Goal: Task Accomplishment & Management: Manage account settings

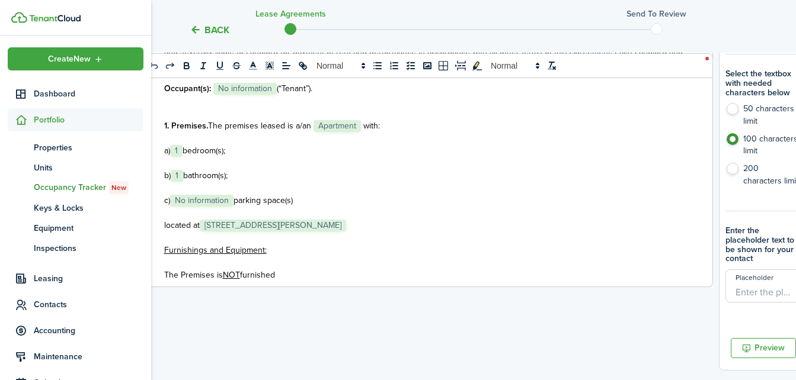
scroll to position [166, 0]
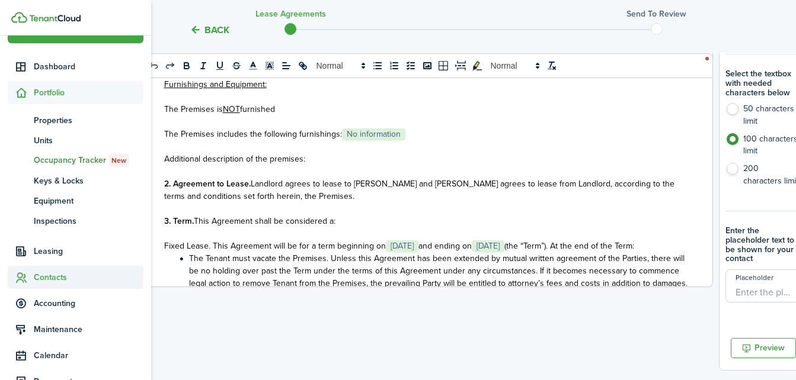
click at [44, 271] on span "Contacts" at bounding box center [89, 277] width 110 height 12
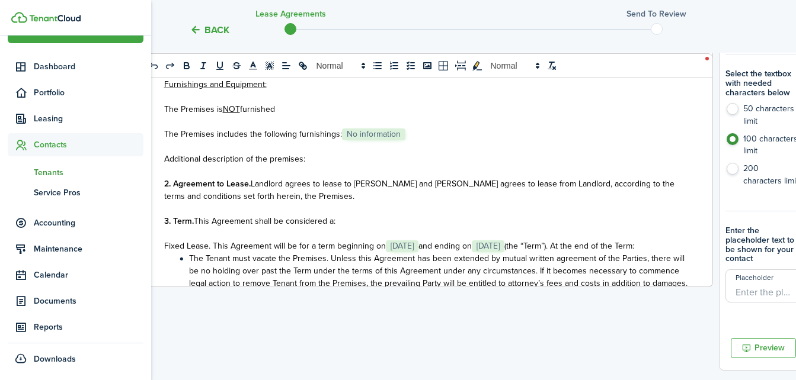
click at [57, 170] on span "Tenants" at bounding box center [89, 172] width 110 height 12
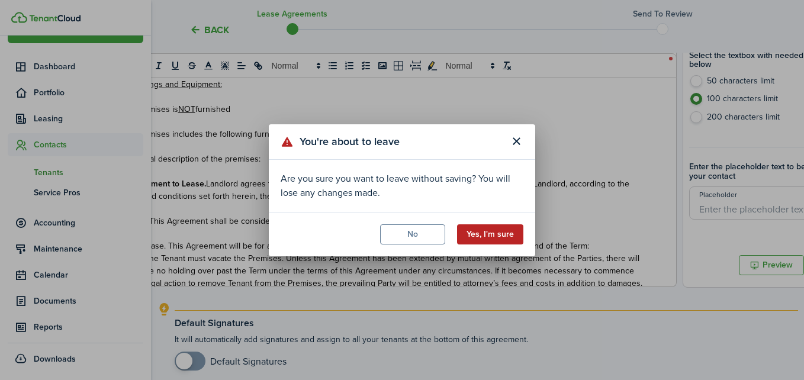
click at [473, 234] on button "Yes, I'm sure" at bounding box center [490, 235] width 66 height 20
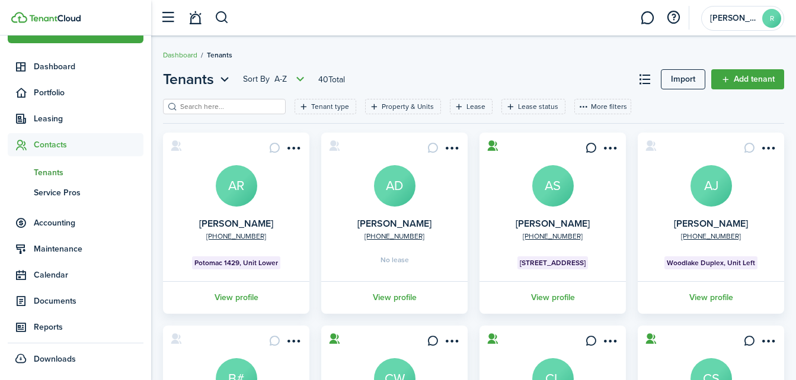
click at [244, 108] on input "search" at bounding box center [229, 106] width 104 height 11
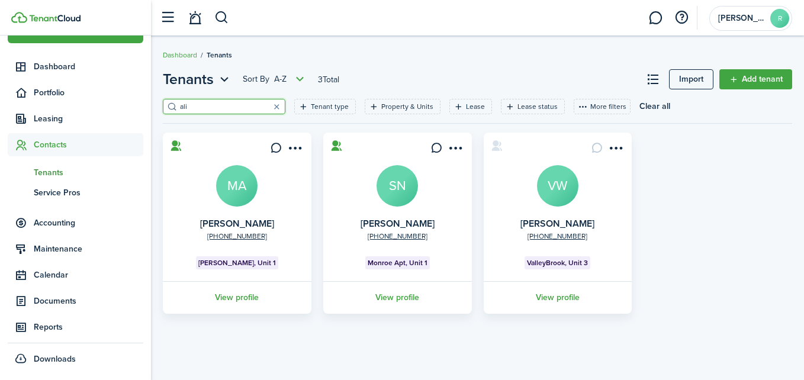
type input "ali"
click at [251, 195] on avatar-text "MA" at bounding box center [236, 185] width 41 height 41
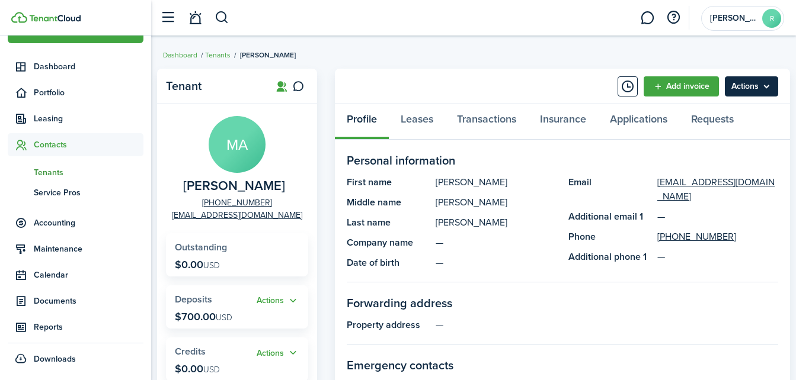
click at [735, 92] on menu-btn "Actions" at bounding box center [750, 86] width 53 height 20
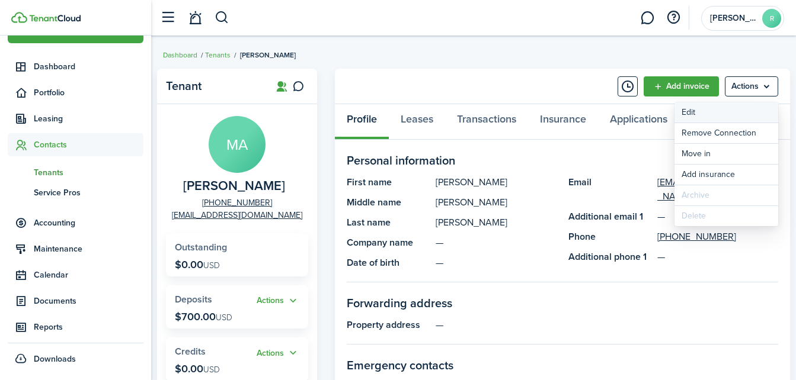
click at [697, 114] on link "Edit" at bounding box center [726, 112] width 104 height 20
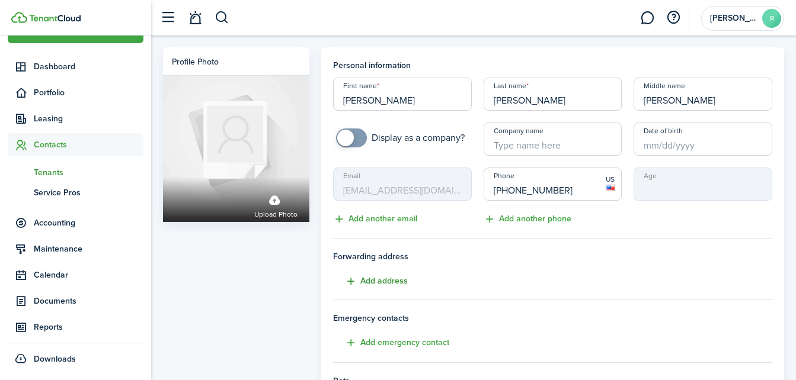
click at [379, 286] on button "Add address" at bounding box center [370, 282] width 75 height 14
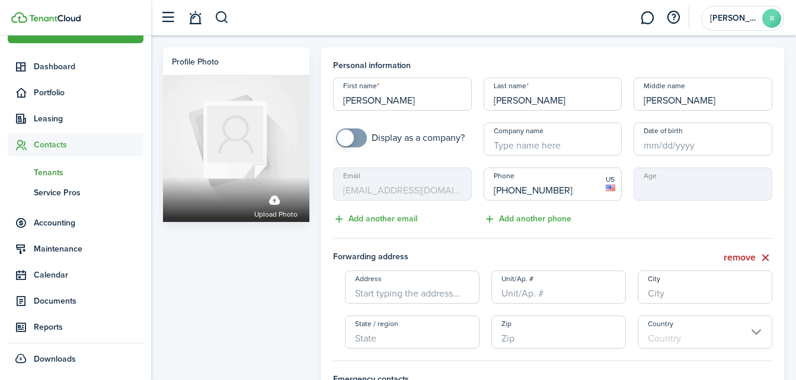
click at [437, 290] on input "Address" at bounding box center [412, 287] width 134 height 33
type input "[STREET_ADDRESS][PERSON_NAME]"
type input "512"
type input "[GEOGRAPHIC_DATA]"
type input "OH"
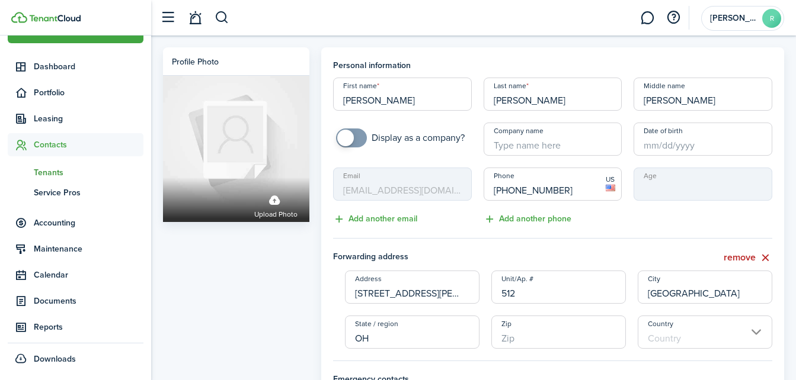
type input "44120"
type input "[GEOGRAPHIC_DATA]"
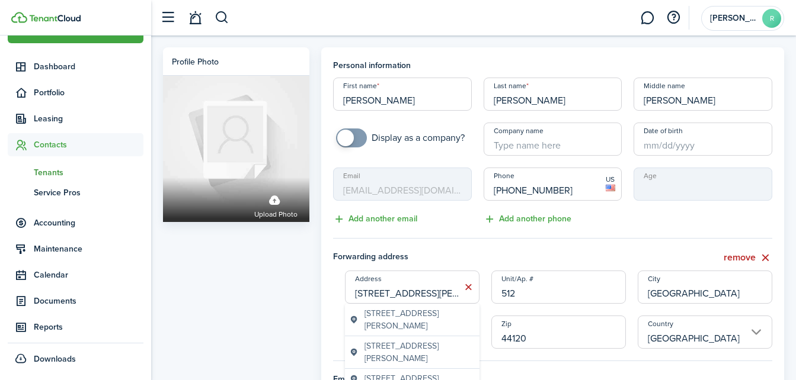
click at [220, 296] on div "Profile photo Upload photo" at bounding box center [236, 362] width 158 height 630
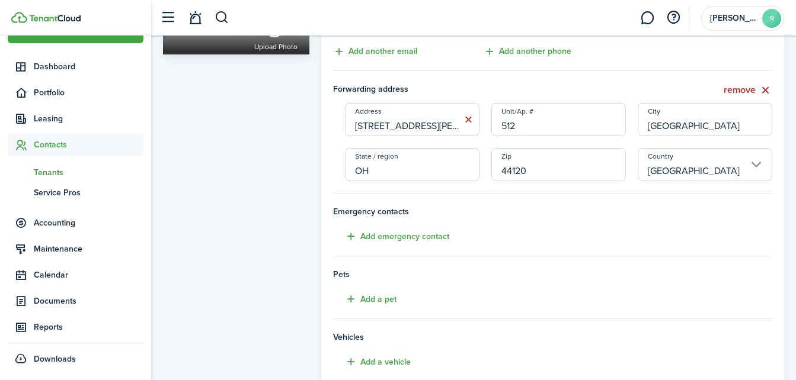
scroll to position [169, 0]
click at [437, 236] on button "Add emergency contact" at bounding box center [391, 236] width 116 height 14
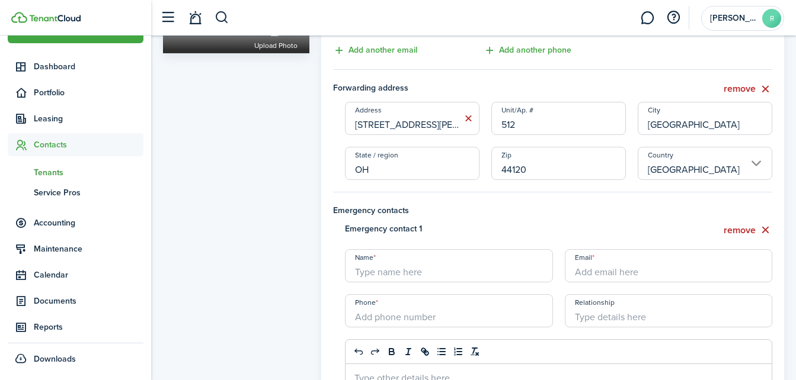
click at [407, 274] on input "Name" at bounding box center [449, 265] width 208 height 33
type input "[PERSON_NAME]"
type input "+1"
type input "mother"
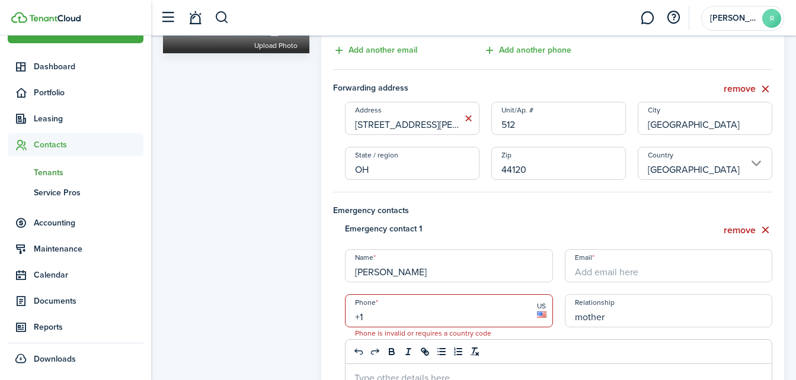
click at [406, 320] on input "+1" at bounding box center [449, 310] width 208 height 33
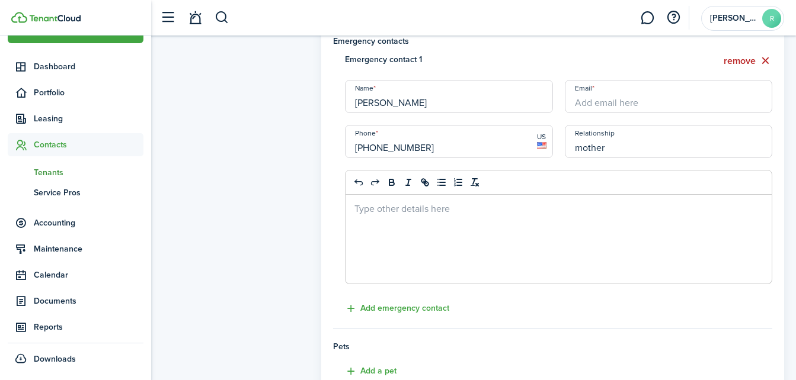
scroll to position [341, 0]
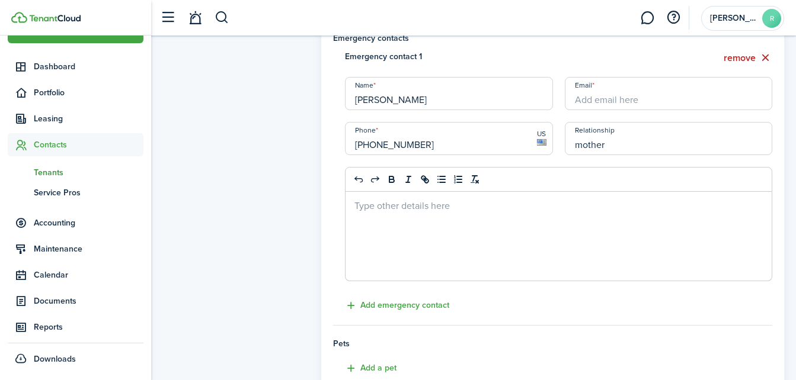
type input "[PHONE_NUMBER]"
click at [629, 146] on input "mother" at bounding box center [669, 138] width 208 height 33
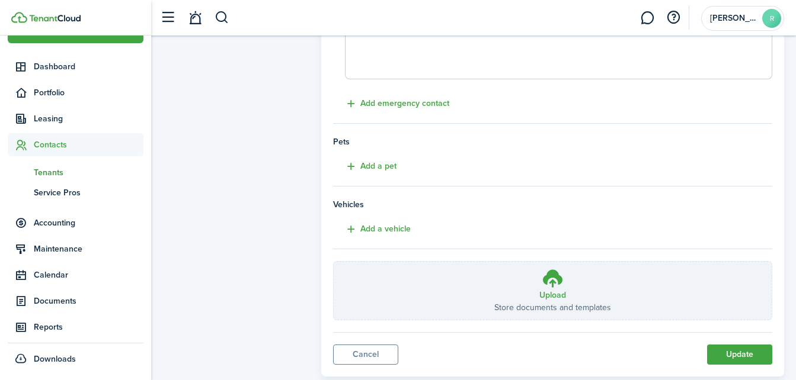
scroll to position [549, 0]
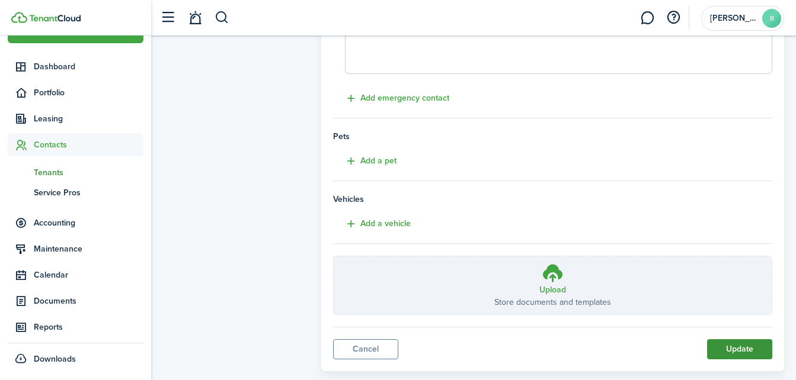
type input "Mother"
click at [753, 348] on button "Update" at bounding box center [739, 349] width 65 height 20
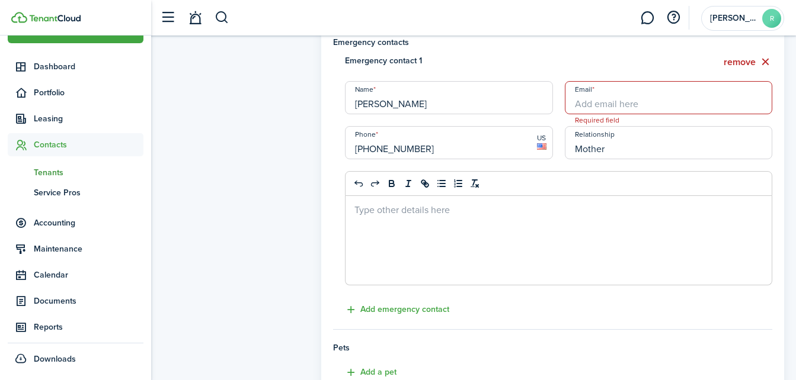
scroll to position [245, 0]
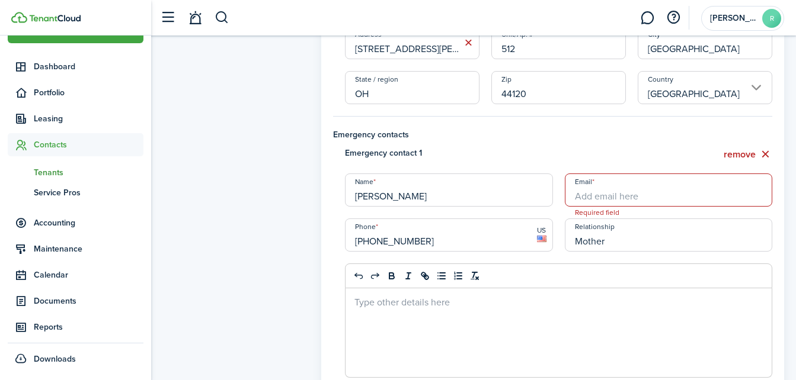
click at [706, 200] on input "Email" at bounding box center [669, 190] width 208 height 33
type input "[EMAIL_ADDRESS][DOMAIN_NAME]"
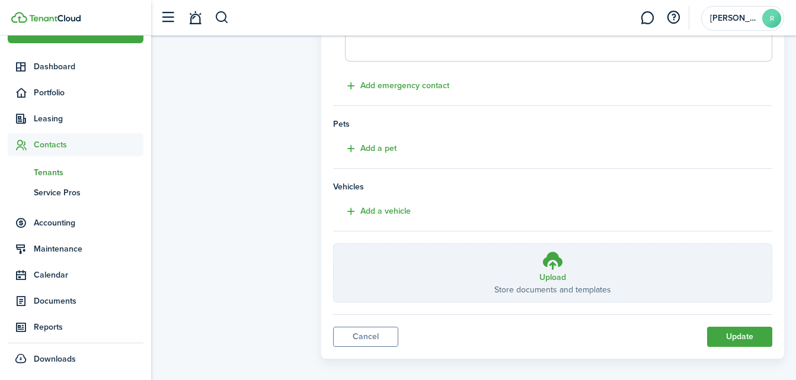
scroll to position [563, 0]
click at [748, 341] on button "Update" at bounding box center [739, 335] width 65 height 20
